Goal: Task Accomplishment & Management: Manage account settings

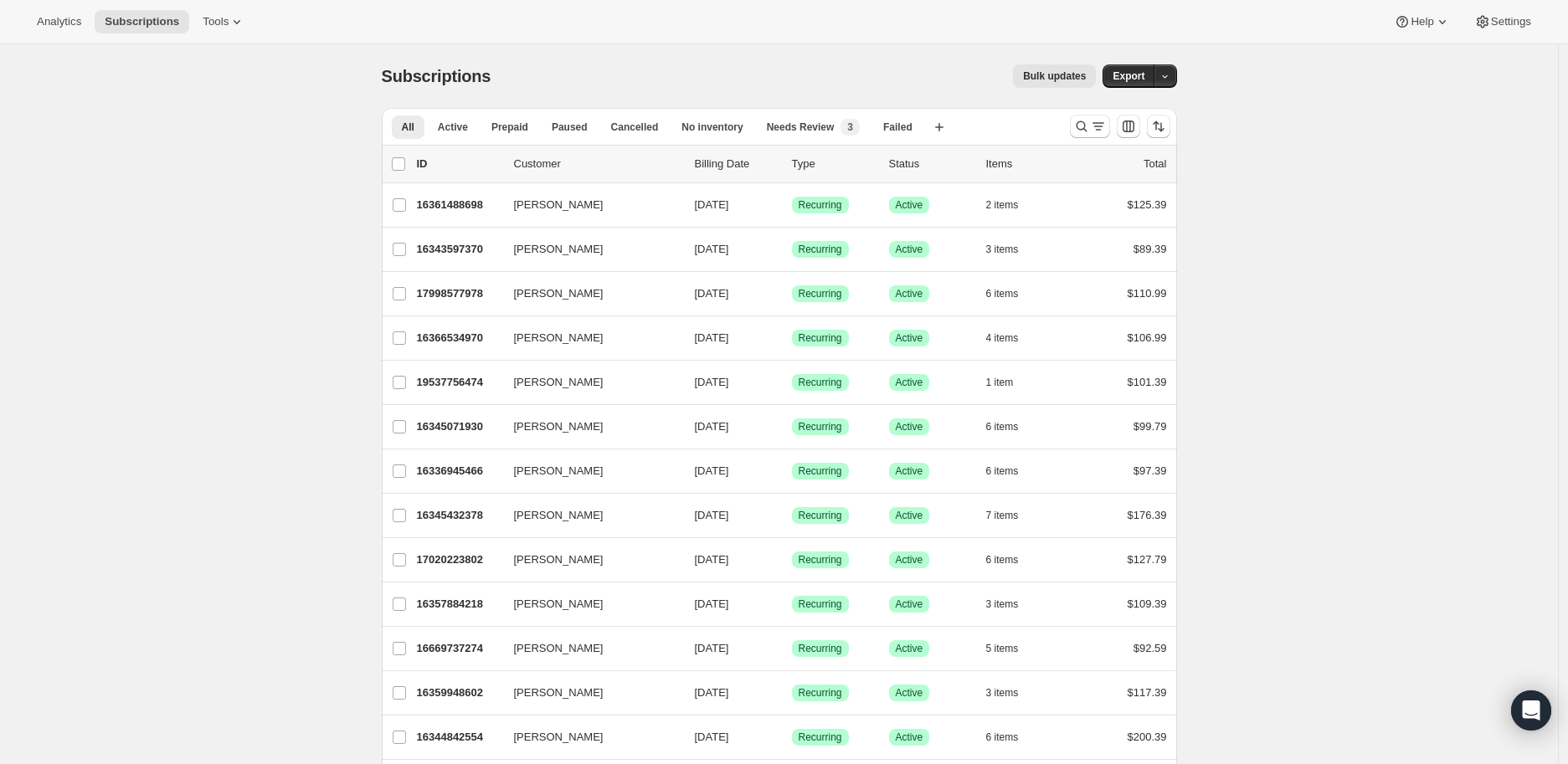
click at [1073, 132] on div at bounding box center [1089, 126] width 40 height 23
click at [1089, 132] on icon "Search and filter results" at bounding box center [1081, 126] width 16 height 16
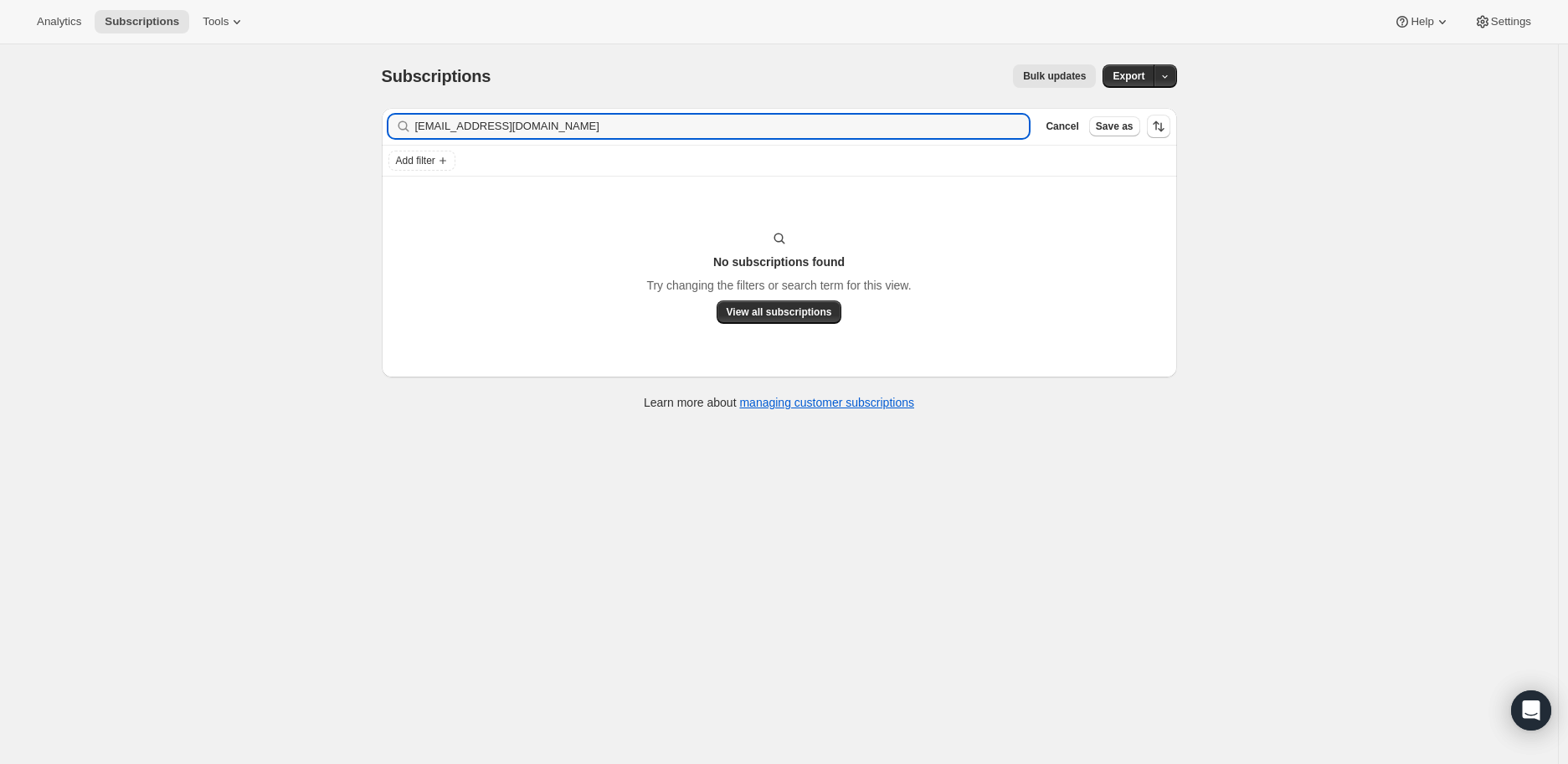
type input "[EMAIL_ADDRESS][DOMAIN_NAME]"
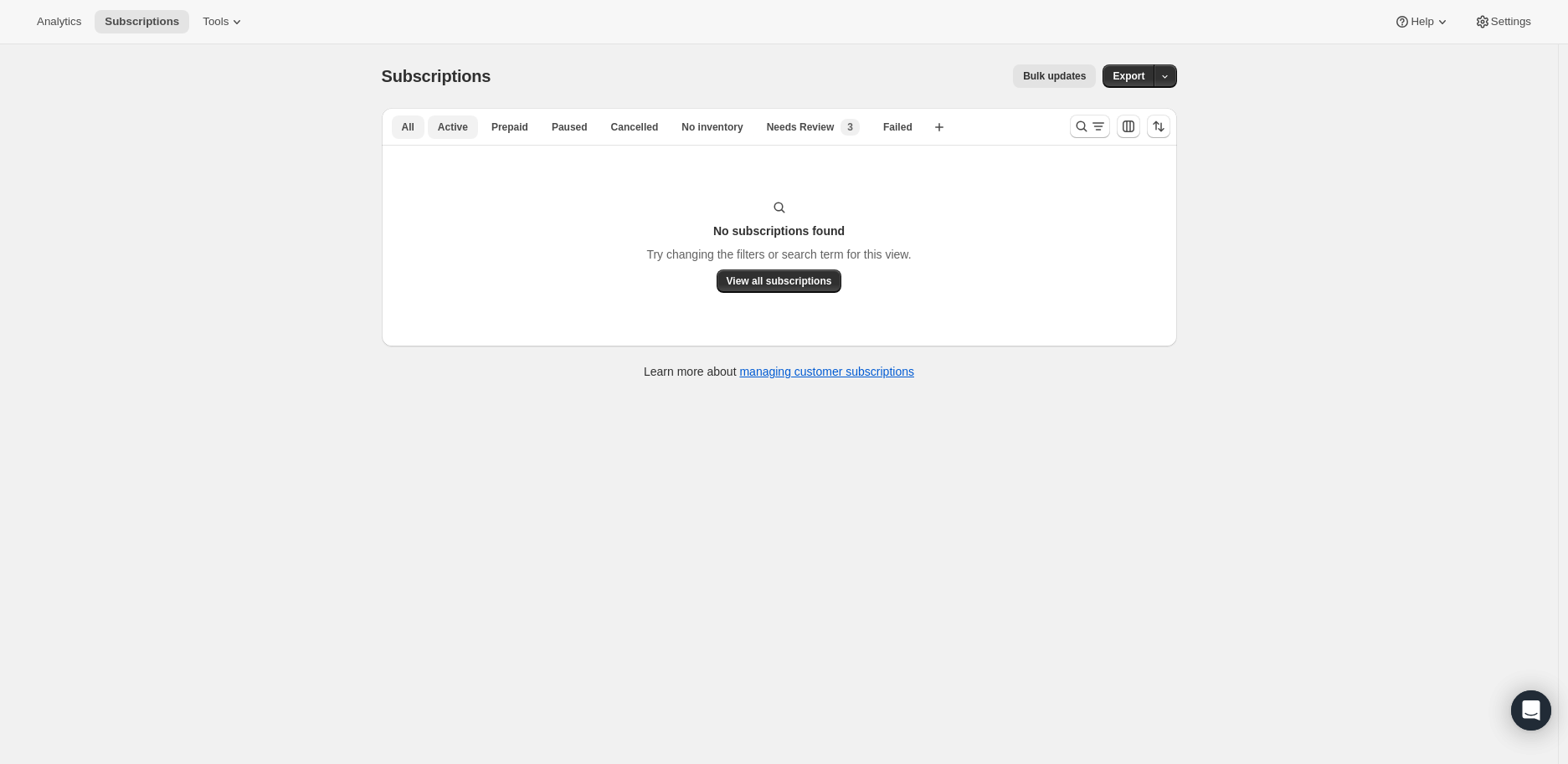
click at [453, 120] on span "Active" at bounding box center [453, 127] width 30 height 14
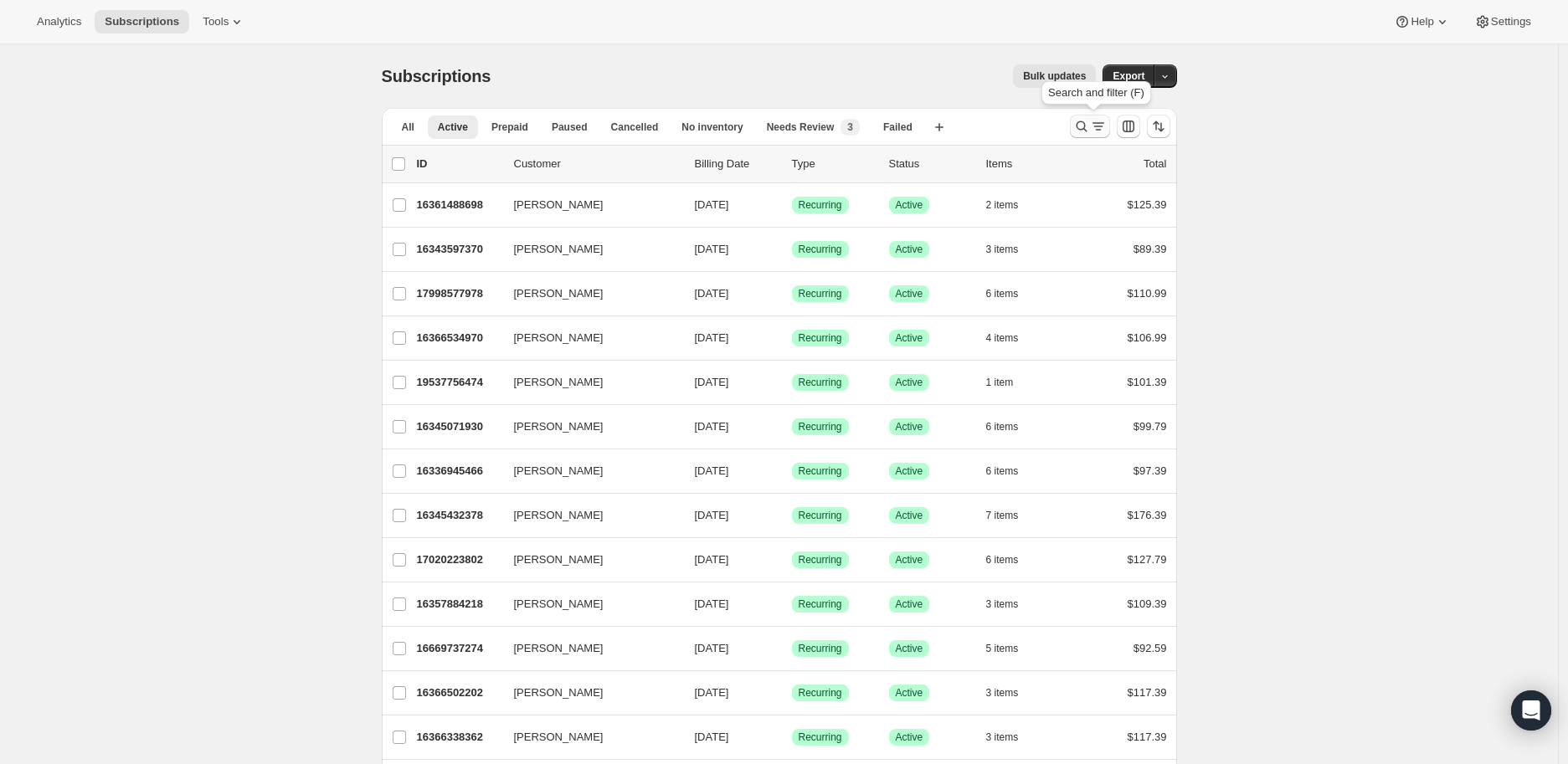
click at [1081, 131] on icon "Search and filter results" at bounding box center [1081, 126] width 16 height 16
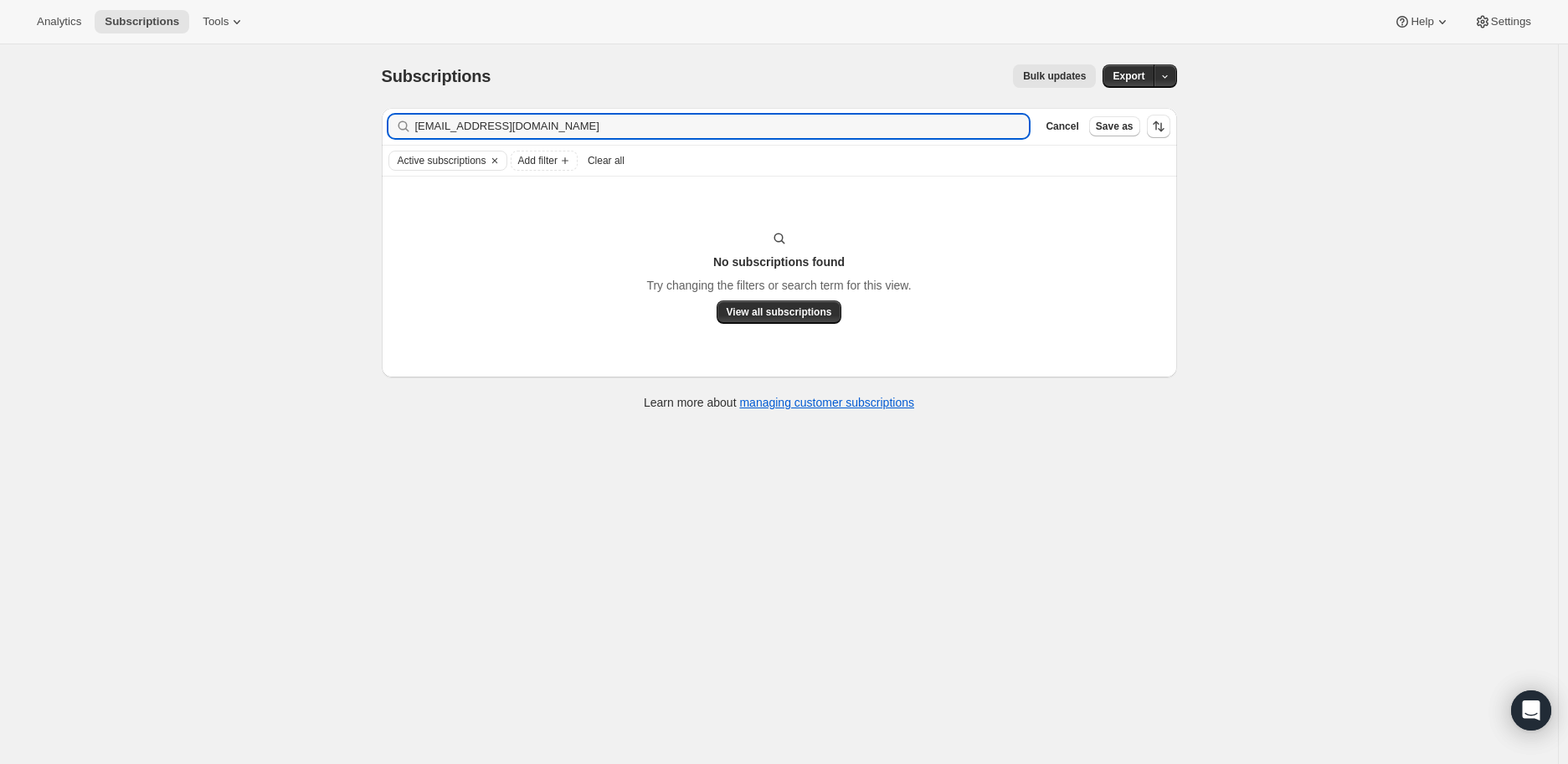
type input "[EMAIL_ADDRESS][DOMAIN_NAME]"
